Goal: Navigation & Orientation: Find specific page/section

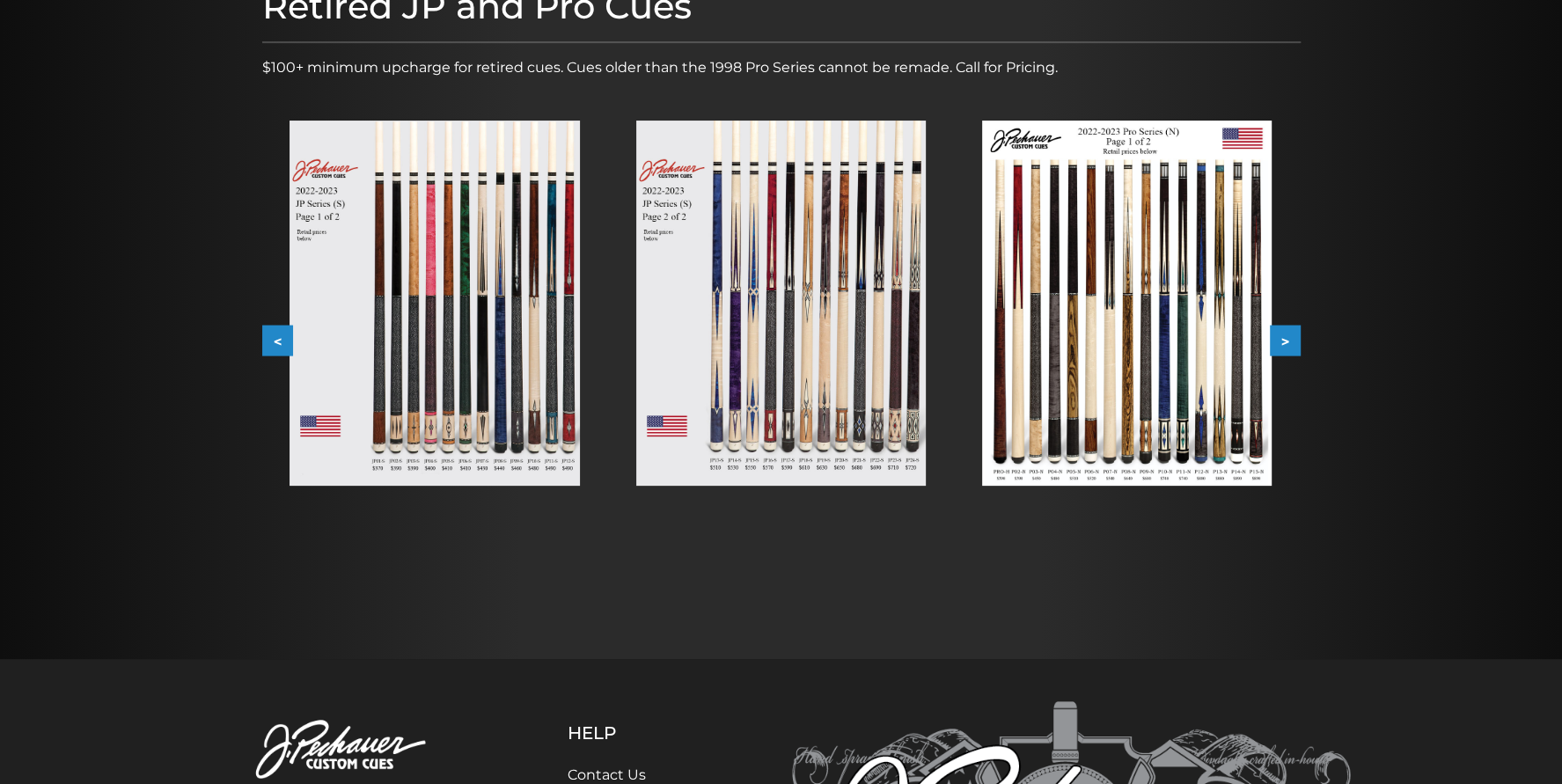
scroll to position [252, 0]
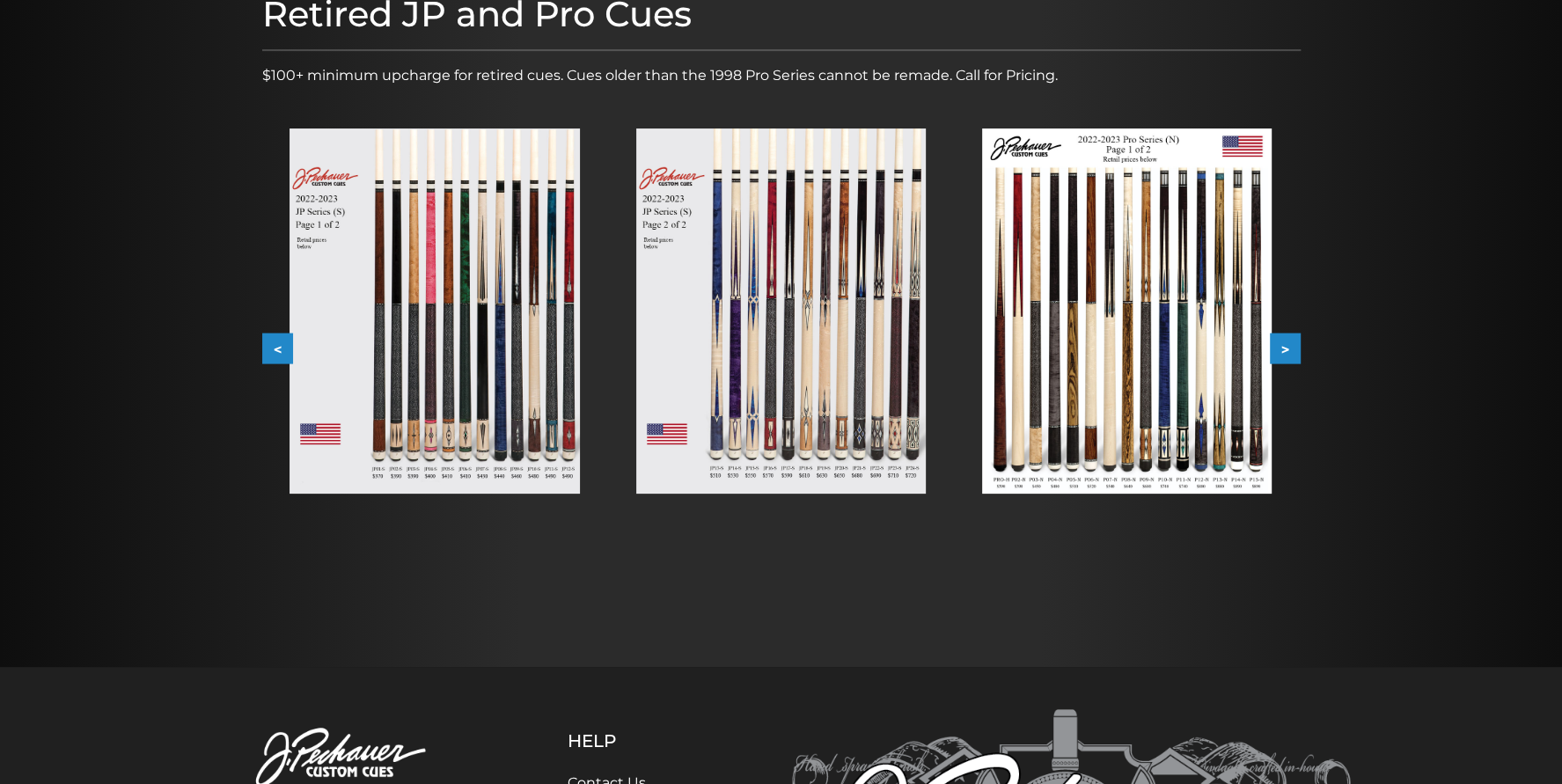
click at [1285, 343] on button ">" at bounding box center [1284, 348] width 30 height 30
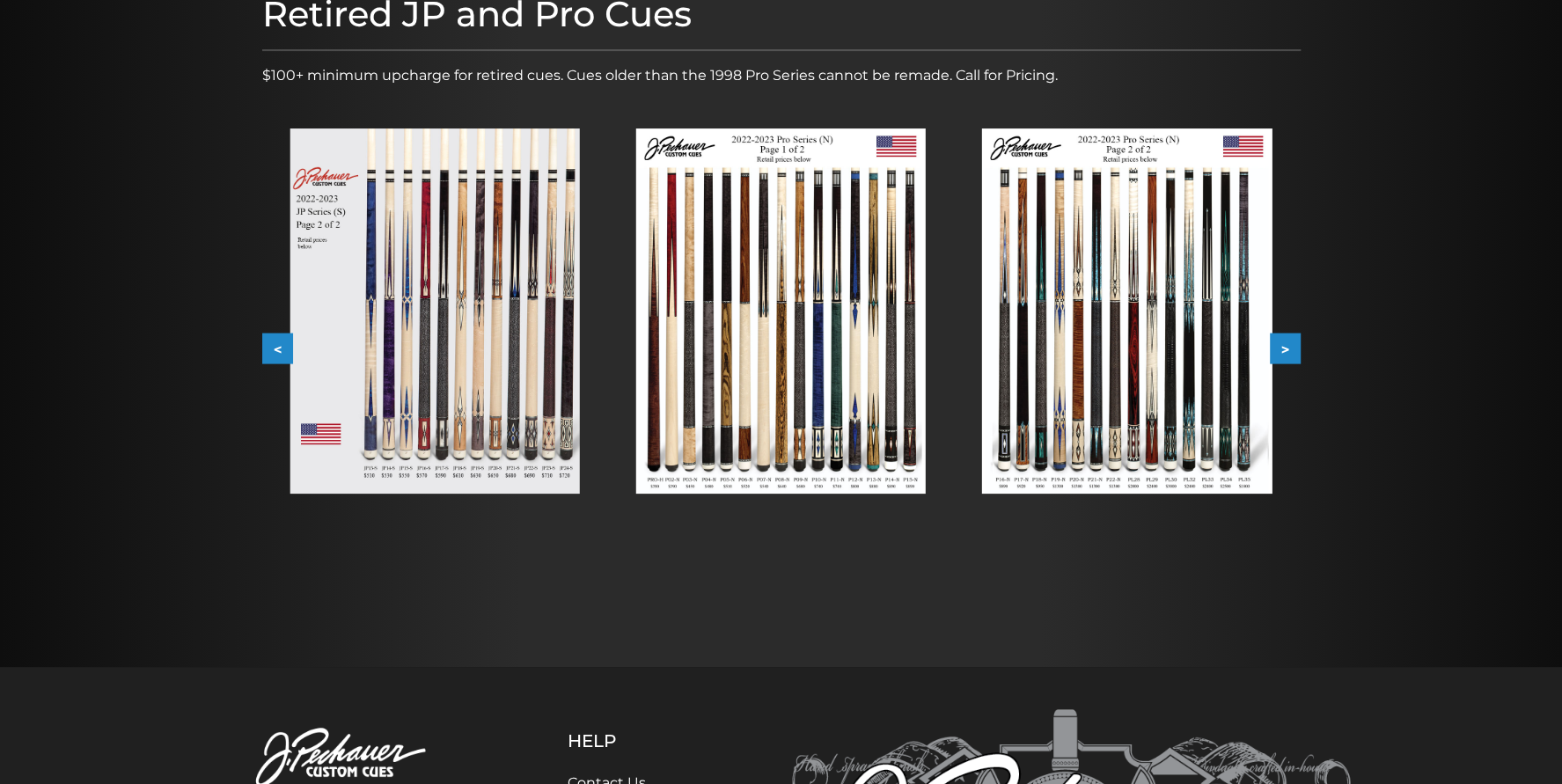
click at [1285, 343] on button ">" at bounding box center [1284, 348] width 30 height 30
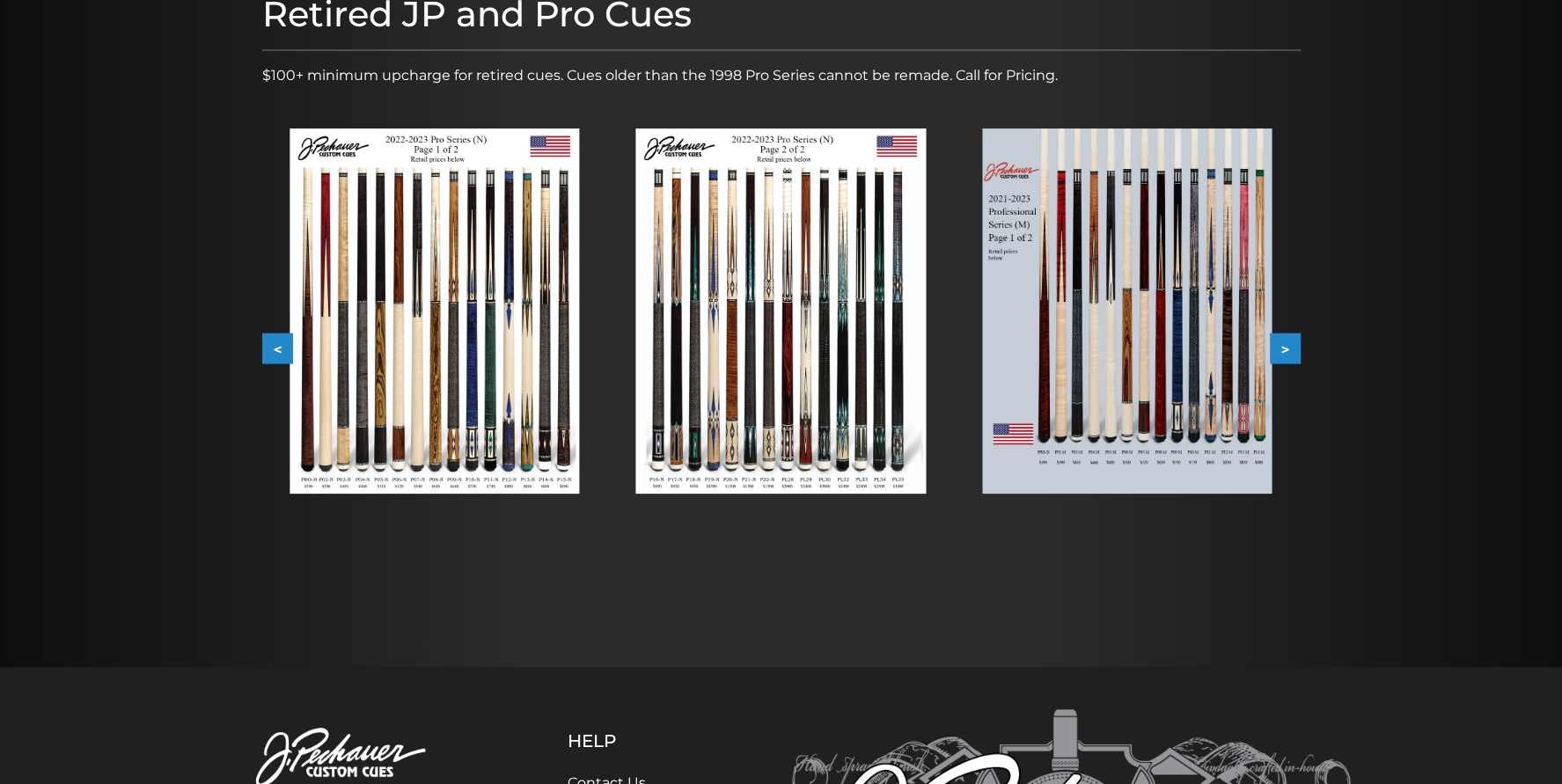
click at [1285, 343] on button ">" at bounding box center [1284, 348] width 30 height 30
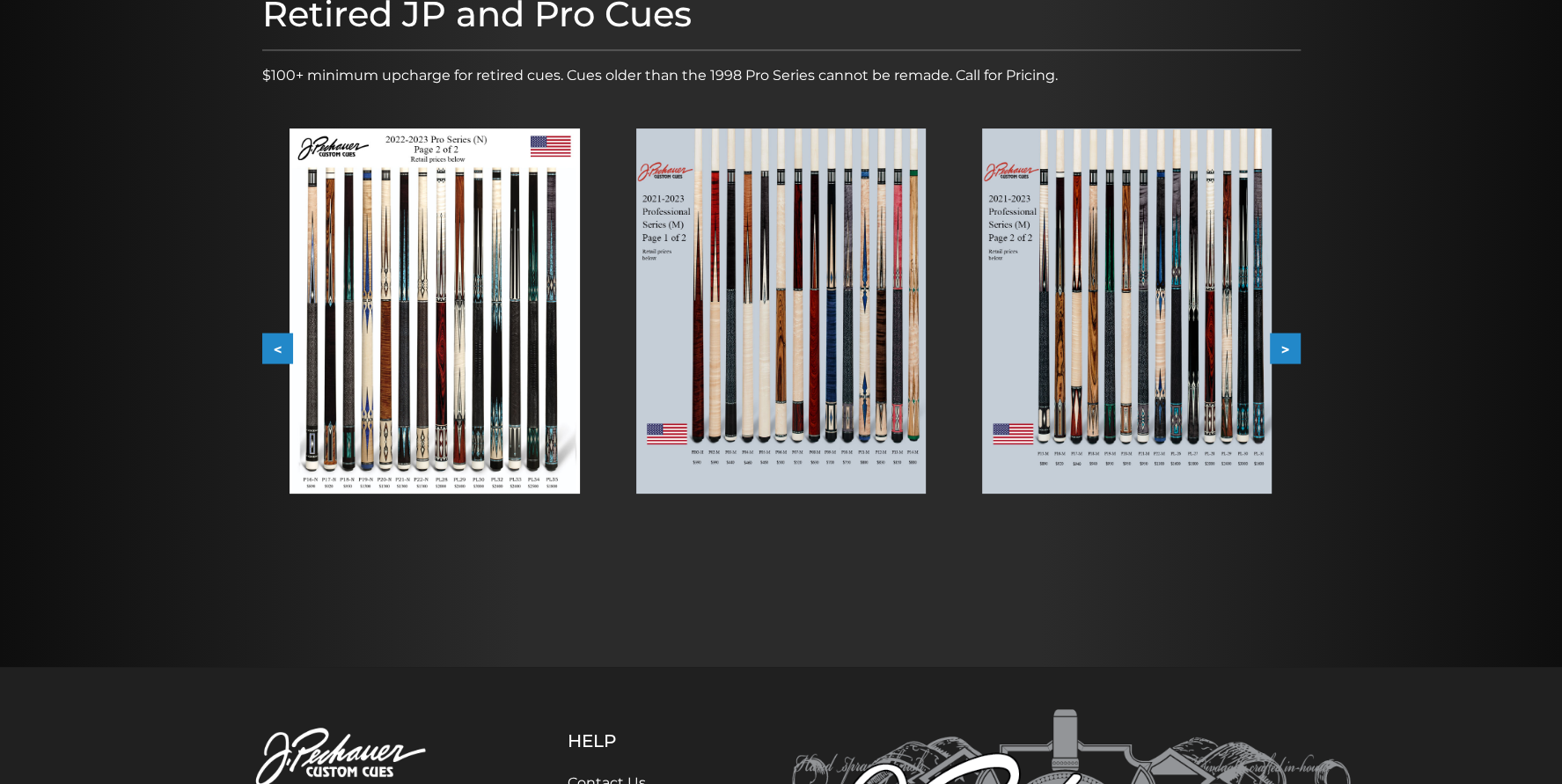
click at [1285, 343] on button ">" at bounding box center [1284, 348] width 30 height 30
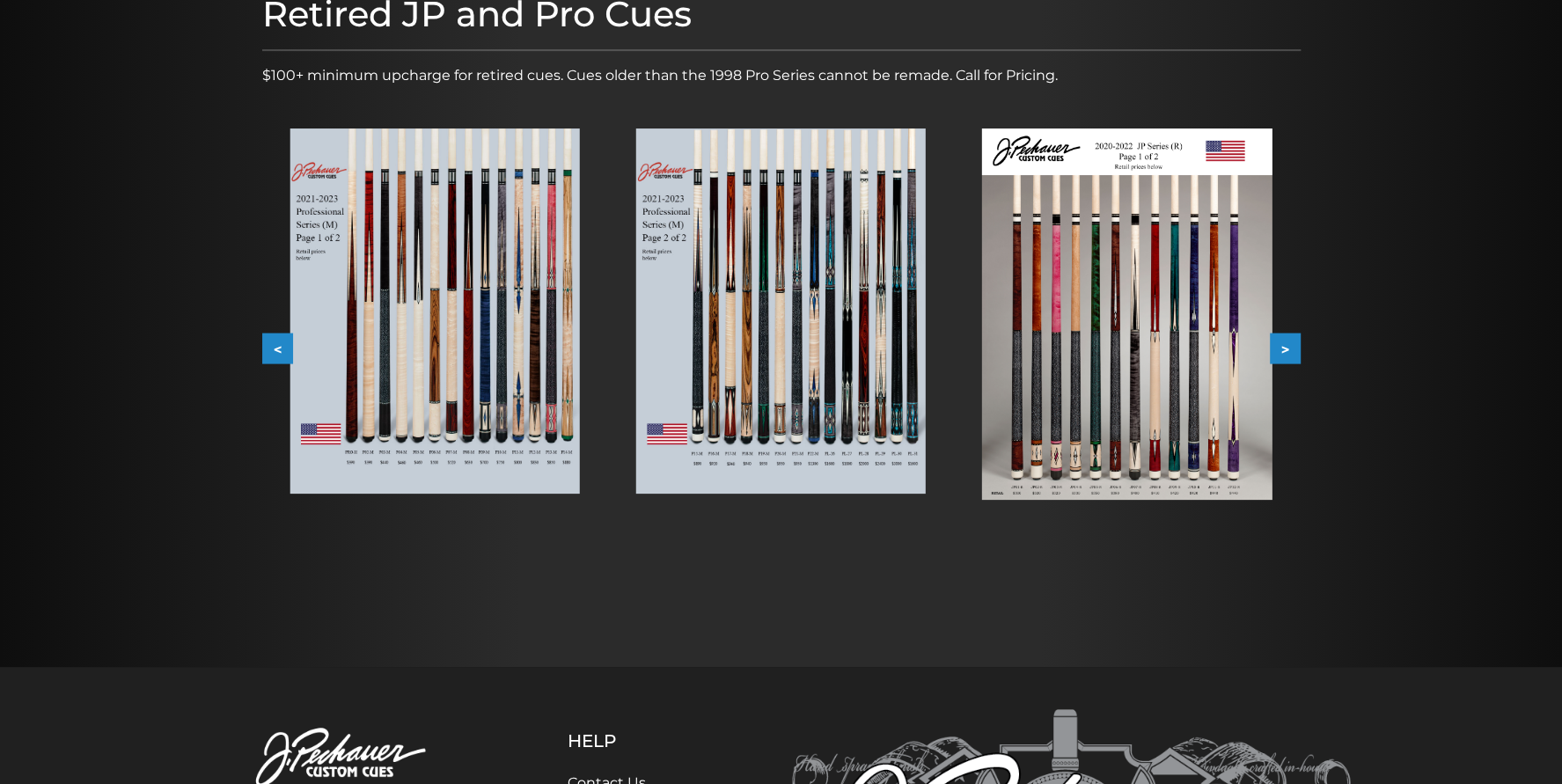
click at [1285, 343] on button ">" at bounding box center [1284, 348] width 30 height 30
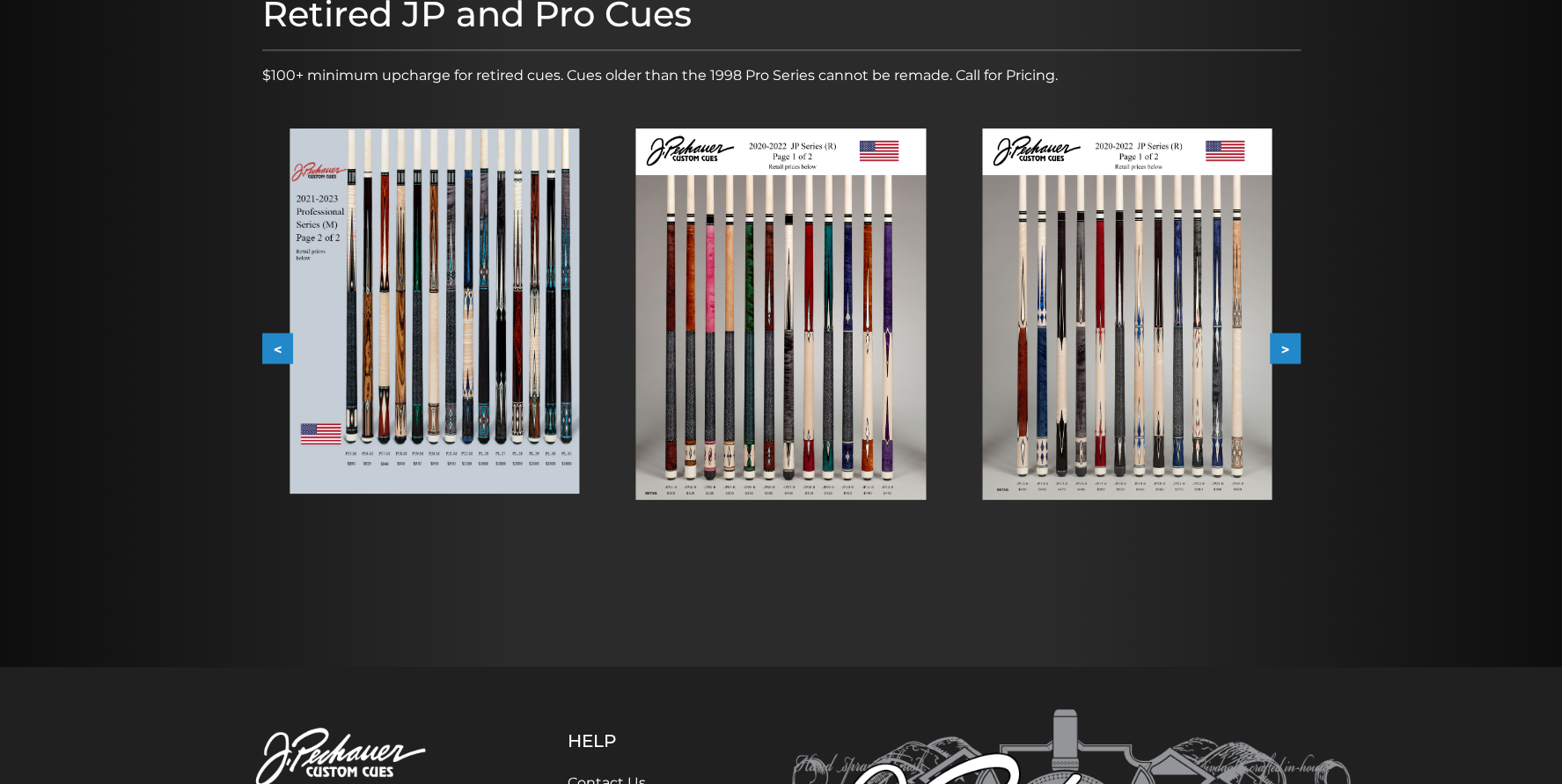
click at [1285, 343] on button ">" at bounding box center [1284, 348] width 30 height 30
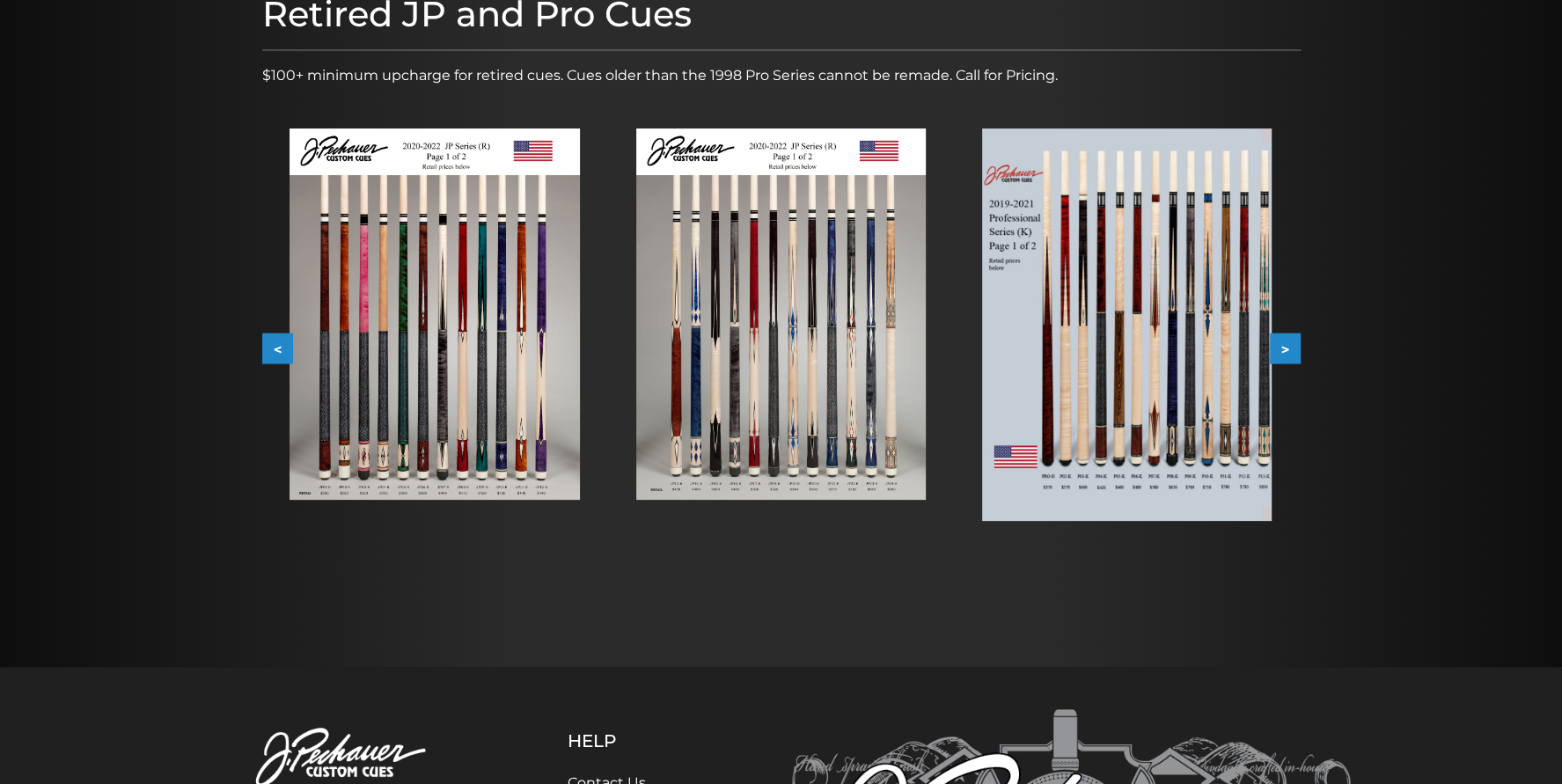
click at [1285, 343] on button ">" at bounding box center [1284, 348] width 30 height 30
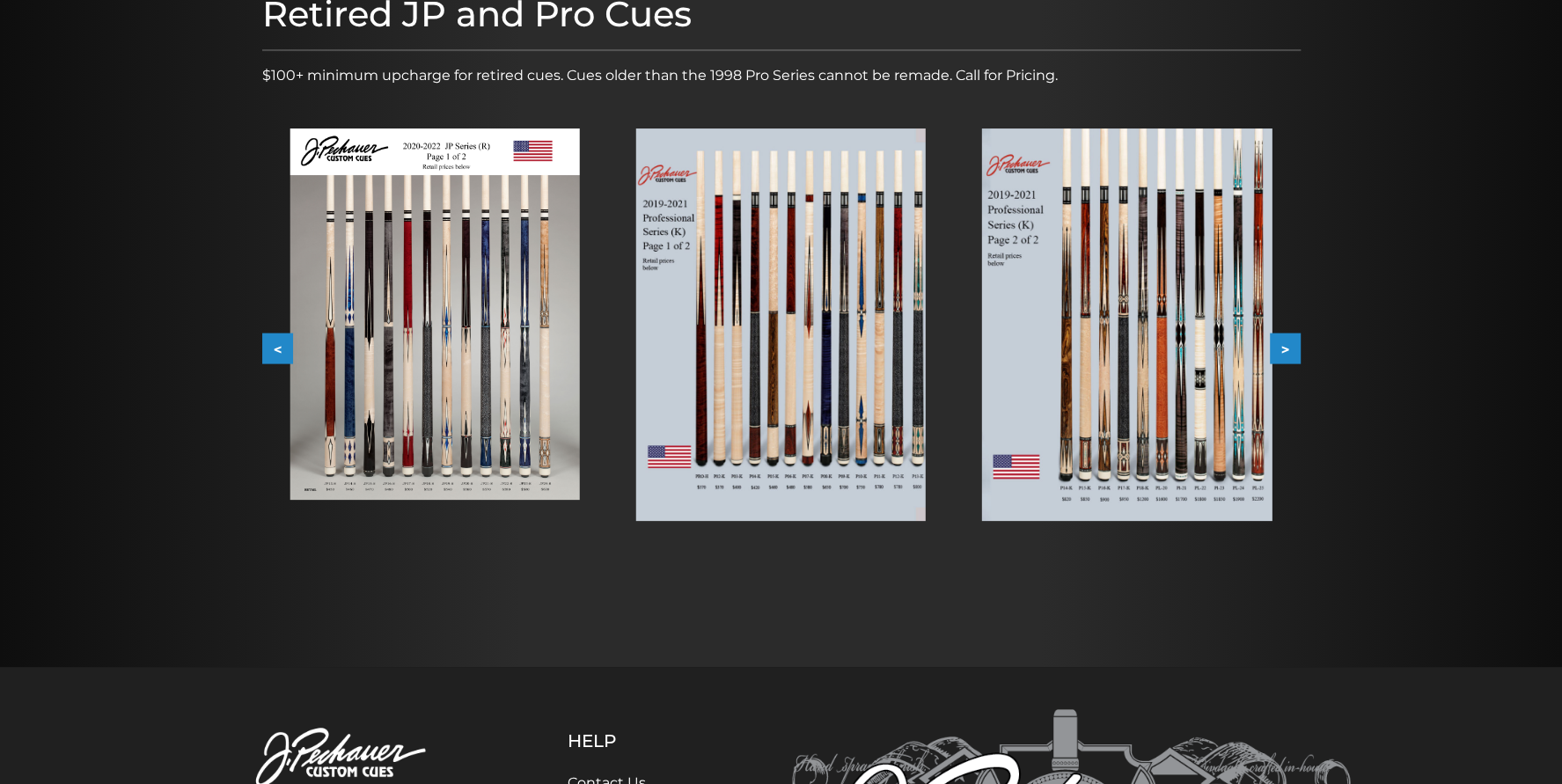
click at [1283, 352] on button ">" at bounding box center [1284, 348] width 30 height 30
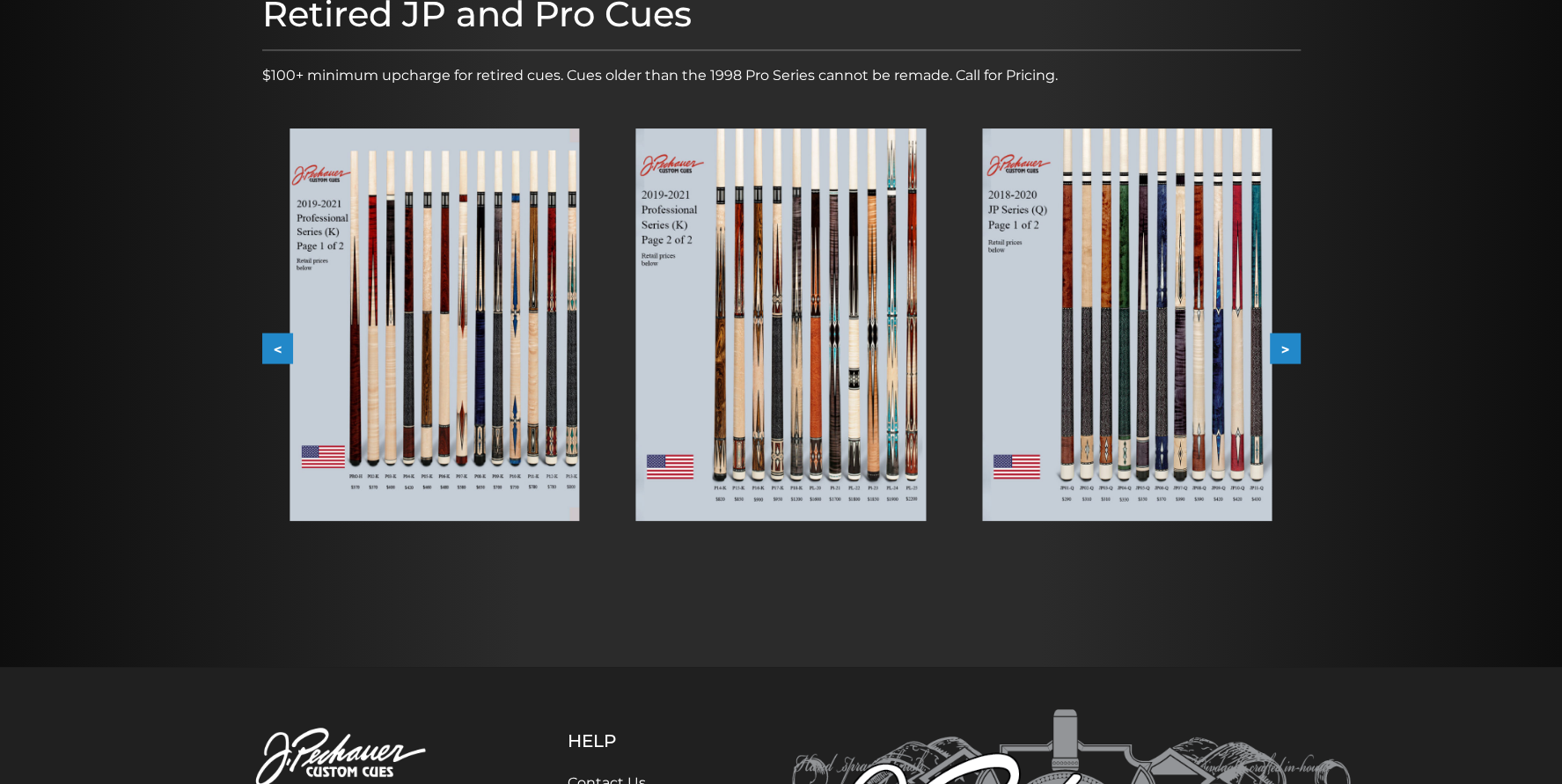
click at [1283, 352] on button ">" at bounding box center [1284, 348] width 30 height 30
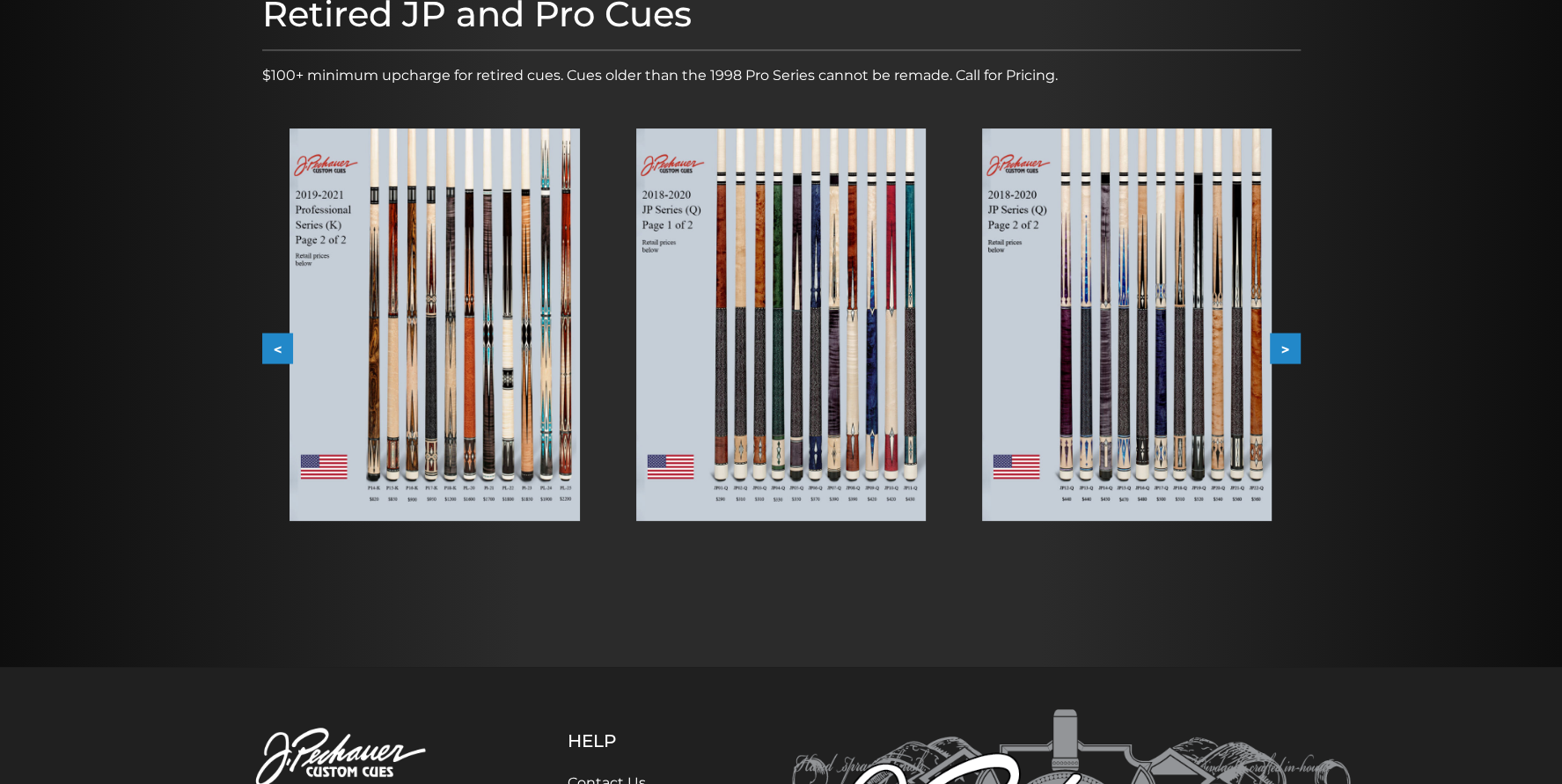
click at [1283, 352] on button ">" at bounding box center [1284, 348] width 30 height 30
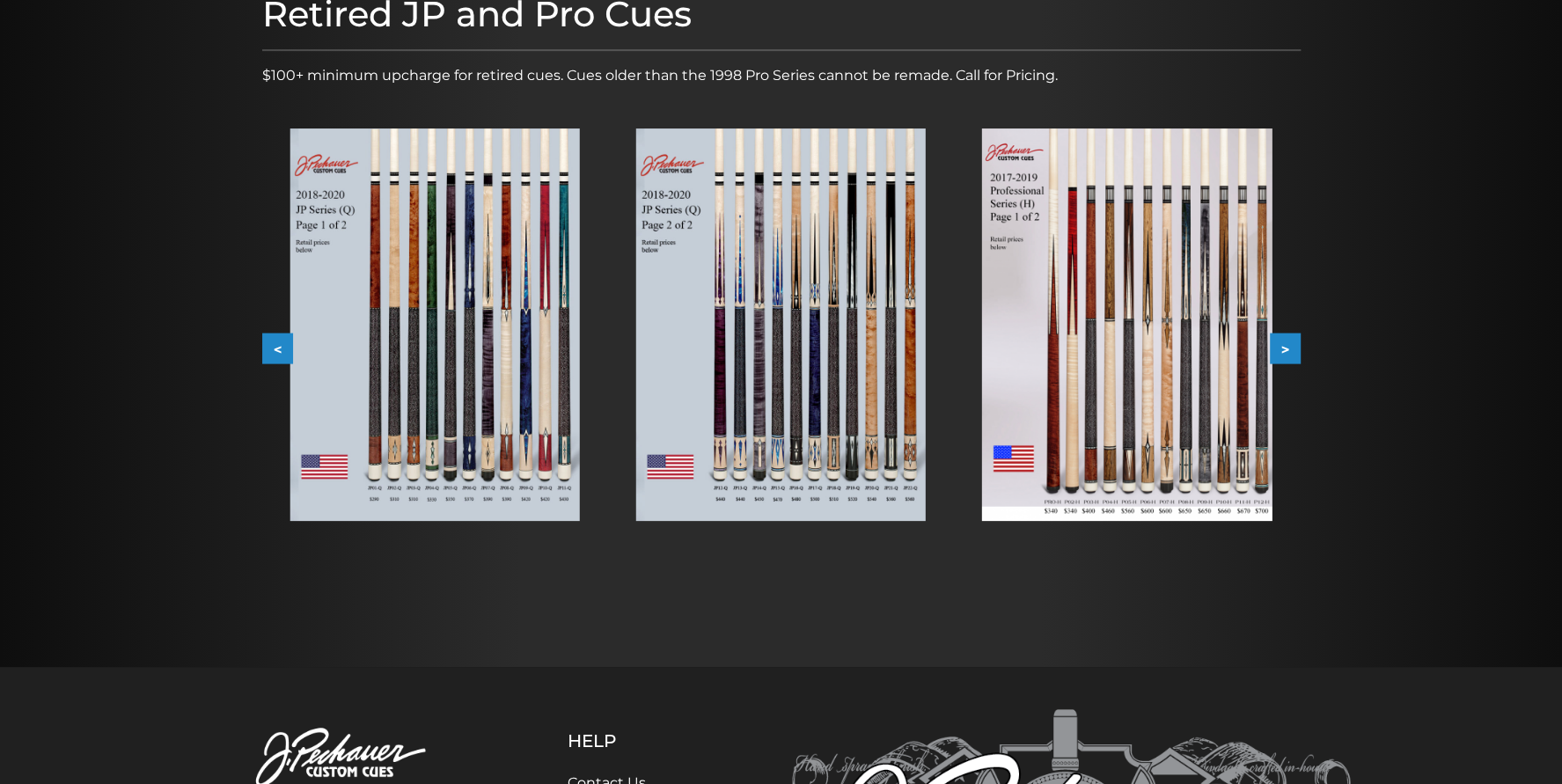
click at [1283, 352] on button ">" at bounding box center [1284, 348] width 30 height 30
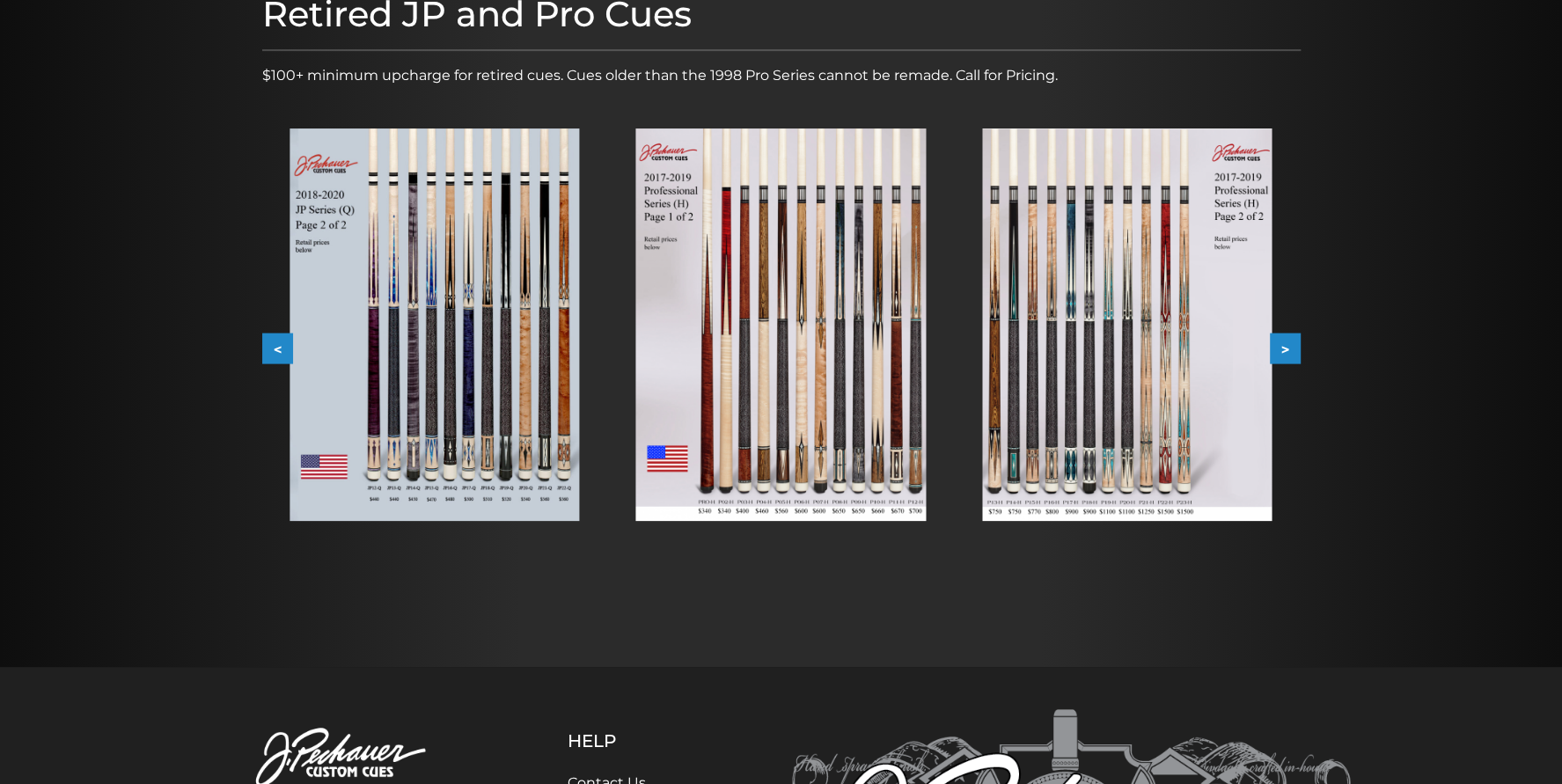
click at [1283, 352] on button ">" at bounding box center [1284, 348] width 30 height 30
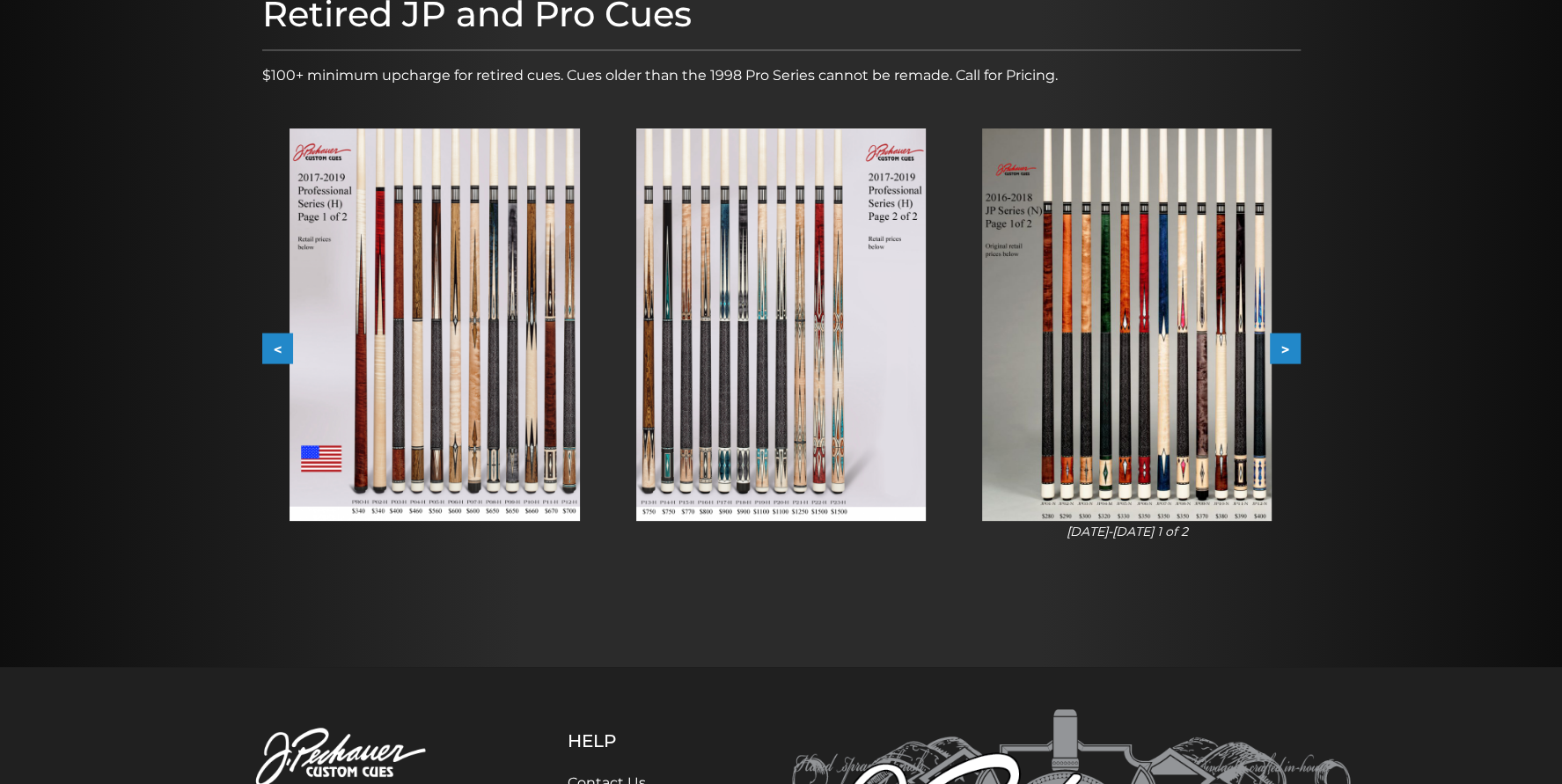
click at [272, 349] on button "<" at bounding box center [277, 348] width 30 height 30
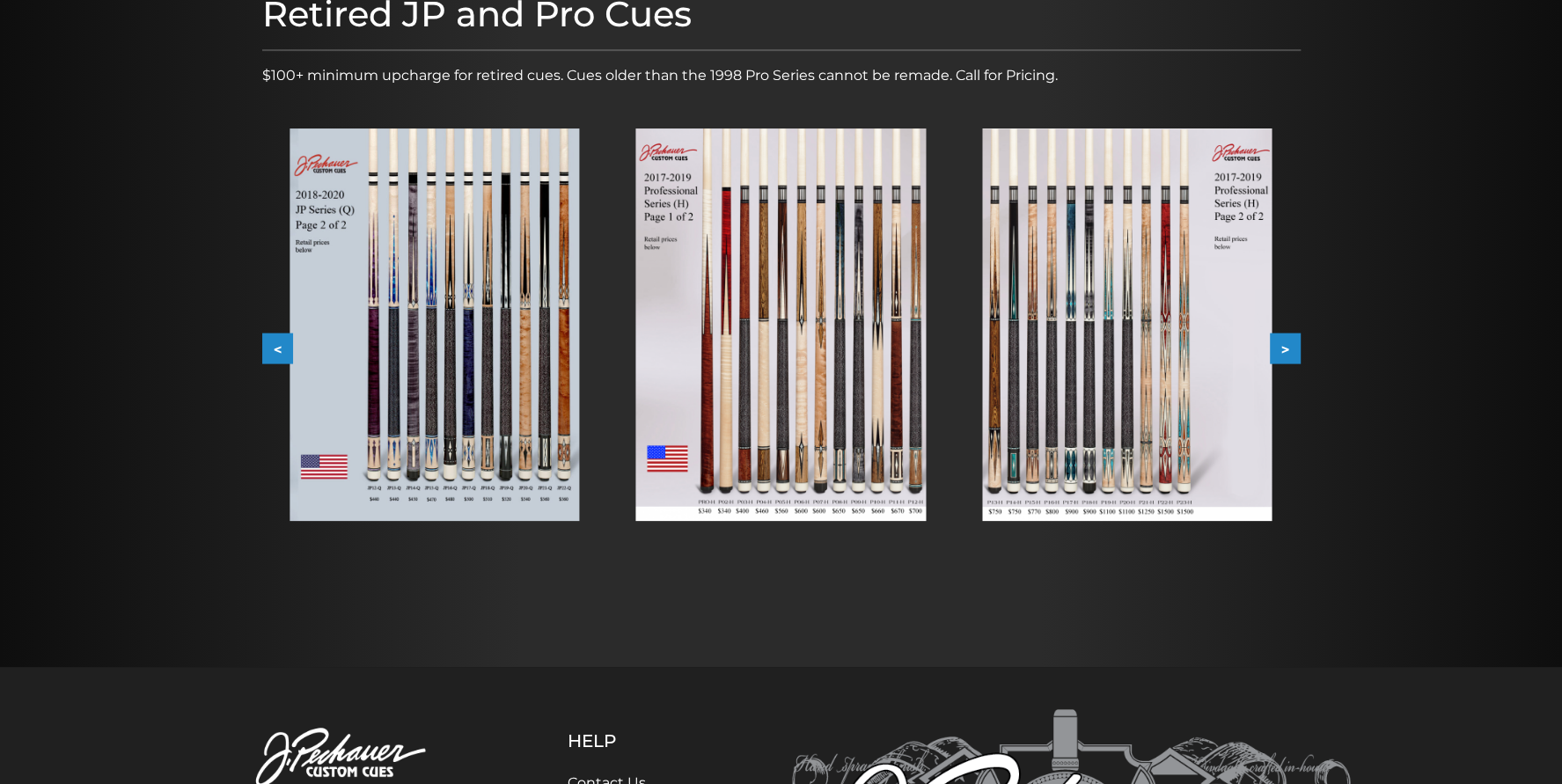
click at [262, 353] on button "<" at bounding box center [277, 348] width 30 height 30
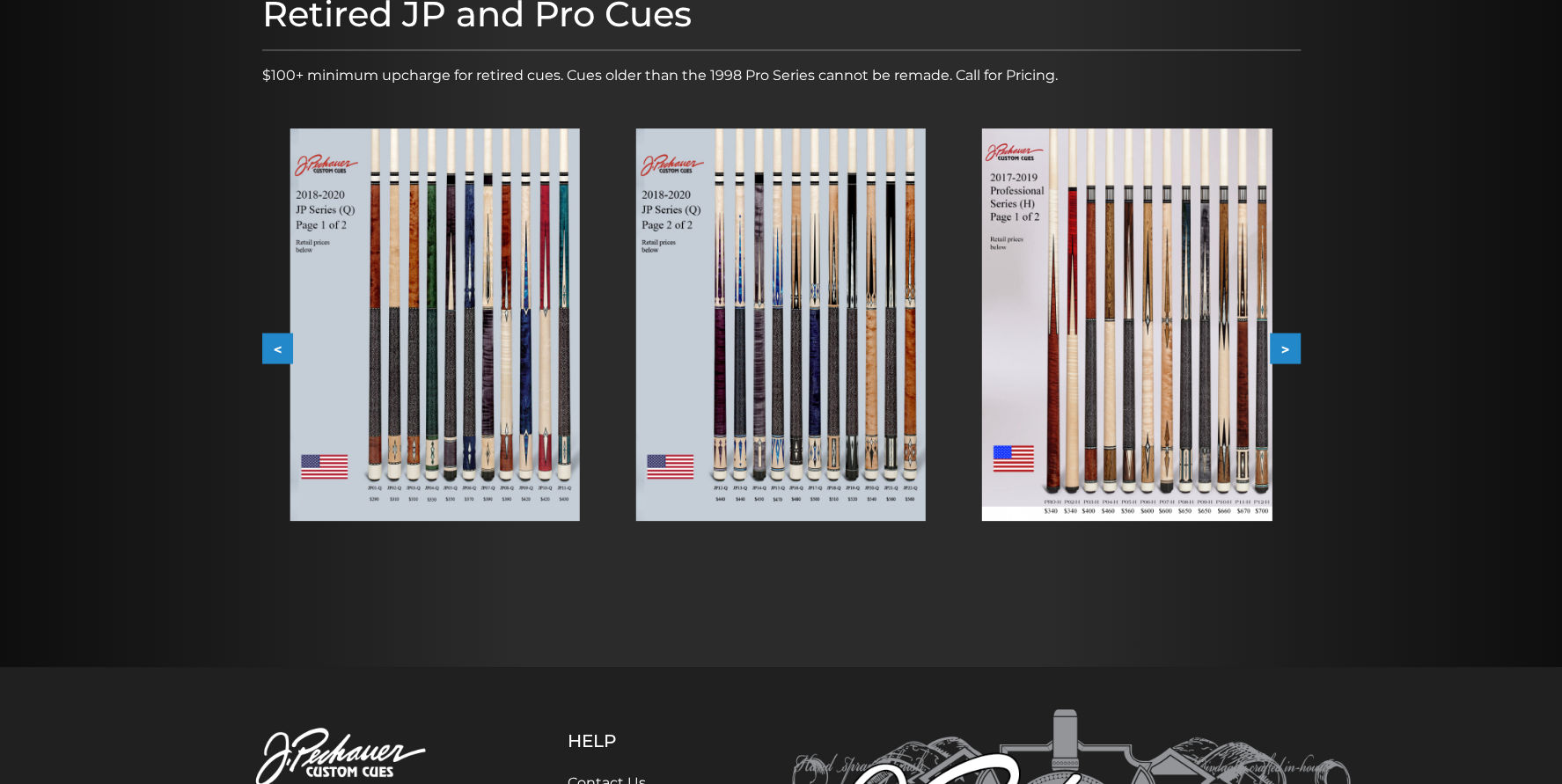
click at [262, 353] on button "<" at bounding box center [277, 348] width 30 height 30
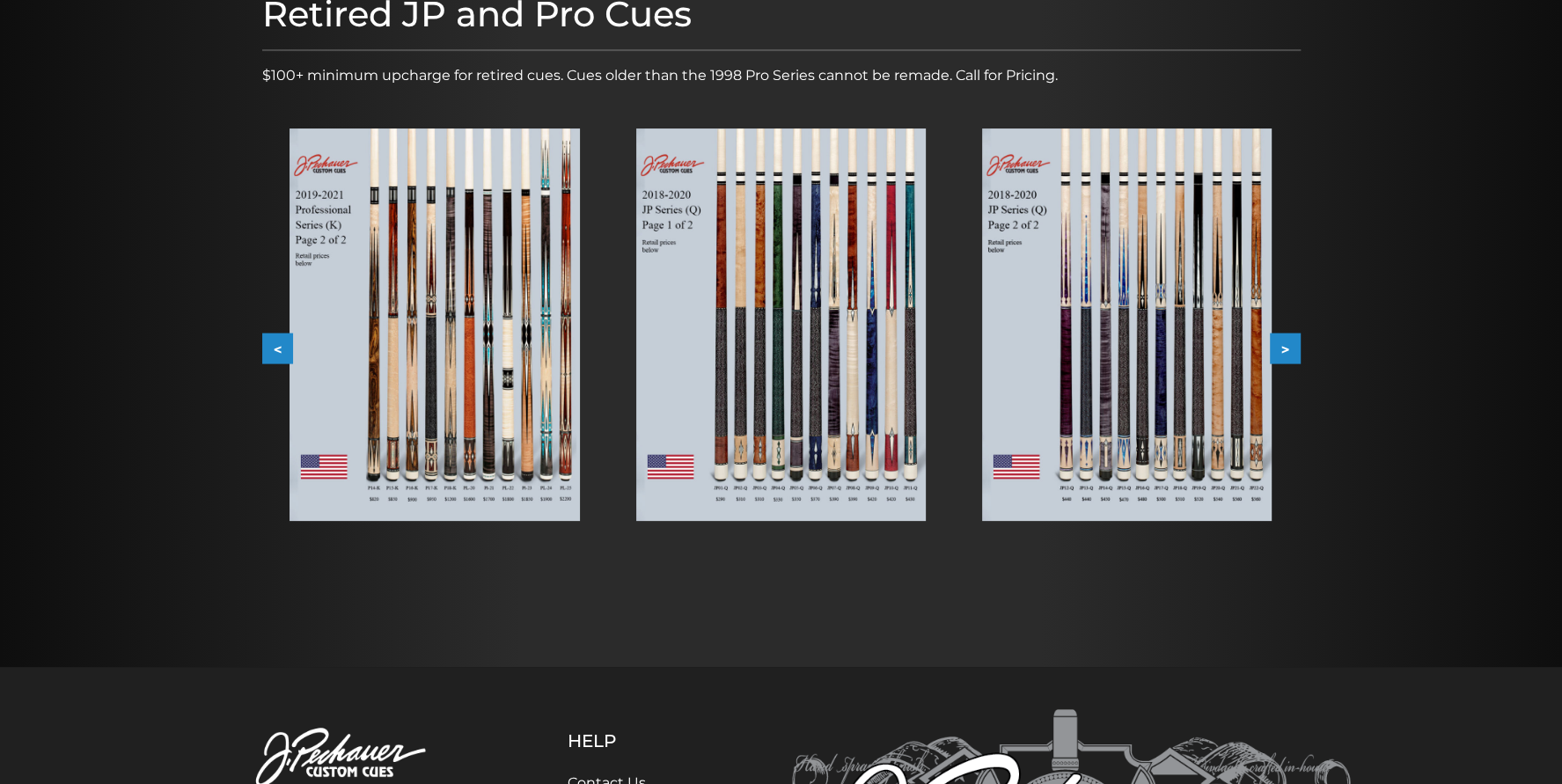
click at [262, 353] on button "<" at bounding box center [277, 348] width 30 height 30
